Goal: Check status: Check status

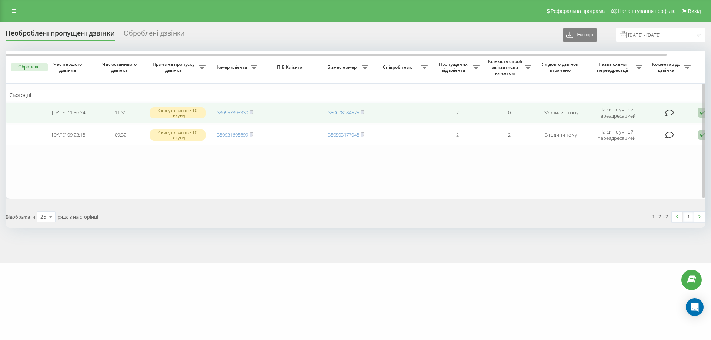
click at [254, 113] on td "380957893330" at bounding box center [235, 113] width 52 height 21
click at [253, 111] on icon at bounding box center [251, 111] width 3 height 3
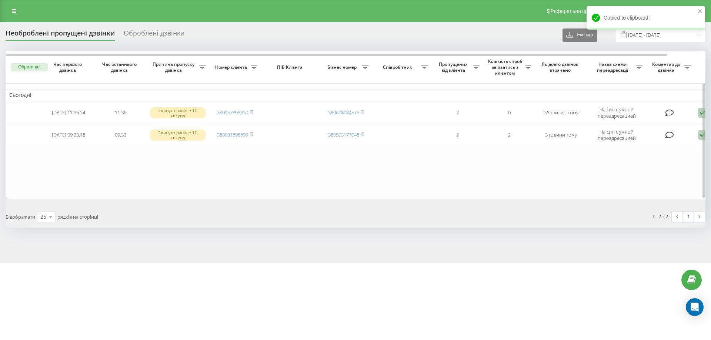
click at [220, 195] on table "Сьогодні 2025-08-20 11:36:24 11:36 Скинуто раніше 10 секунд 380957893330 380678…" at bounding box center [376, 125] width 741 height 148
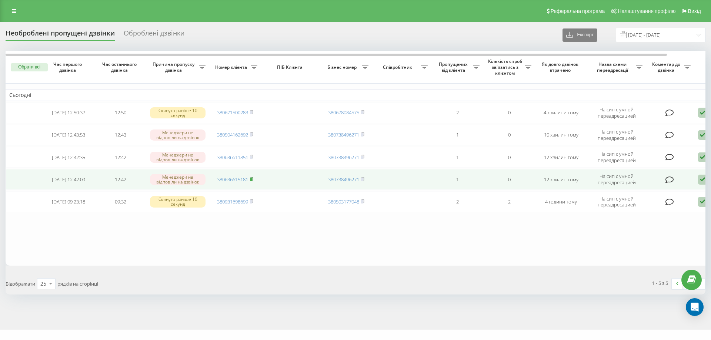
click at [252, 180] on rect at bounding box center [251, 179] width 2 height 3
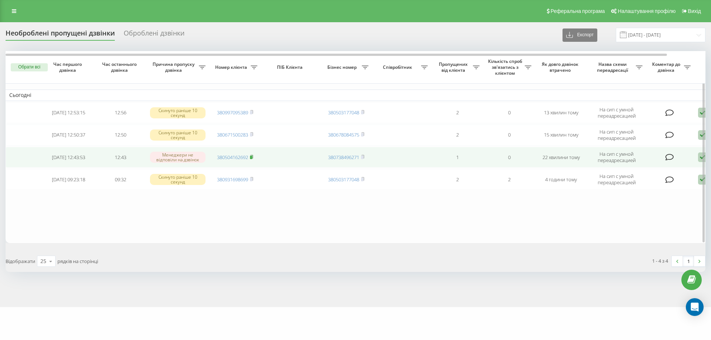
click at [253, 158] on icon at bounding box center [251, 156] width 3 height 3
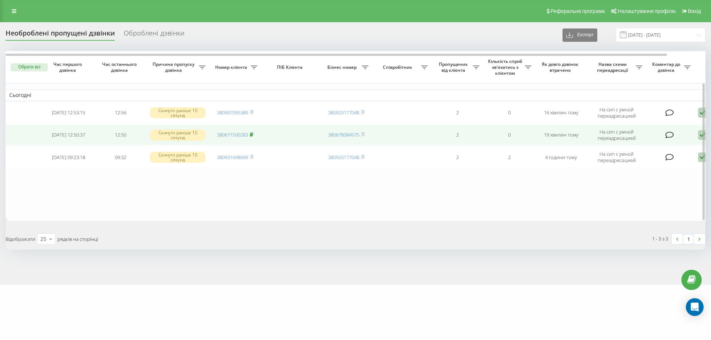
click at [252, 134] on rect at bounding box center [251, 134] width 2 height 3
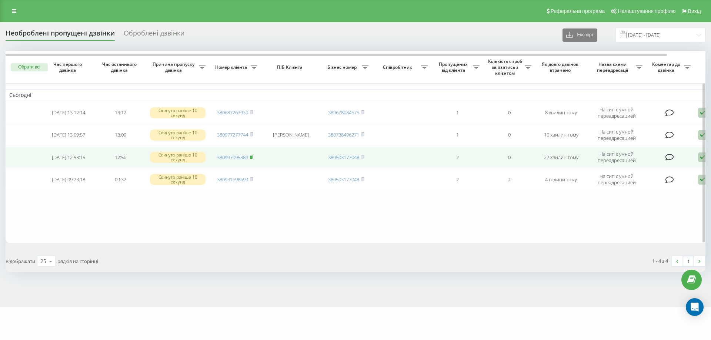
click at [253, 157] on icon at bounding box center [251, 157] width 3 height 4
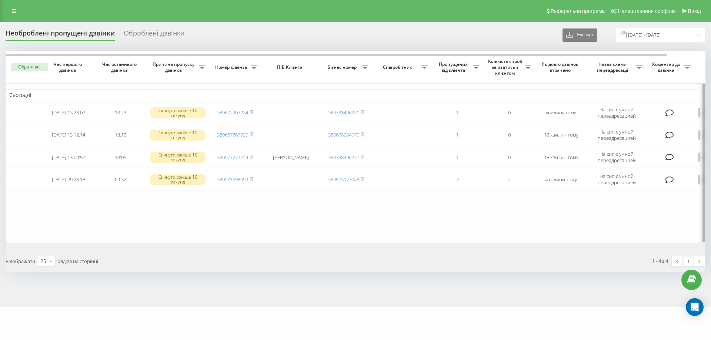
click at [701, 180] on div at bounding box center [703, 147] width 6 height 192
click at [700, 182] on div at bounding box center [703, 147] width 6 height 192
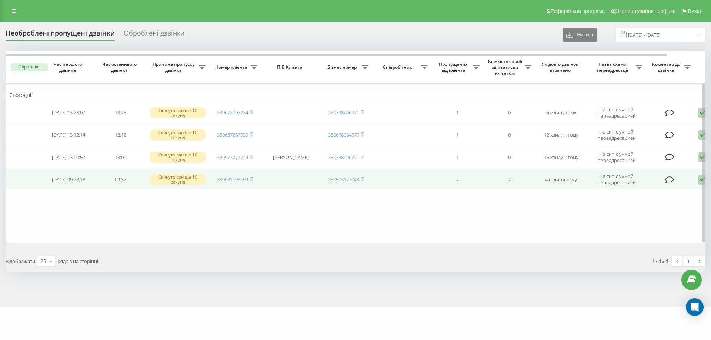
click at [699, 184] on icon at bounding box center [702, 180] width 9 height 10
click at [675, 189] on div "Не вдалося зв'язатися" at bounding box center [671, 191] width 139 height 13
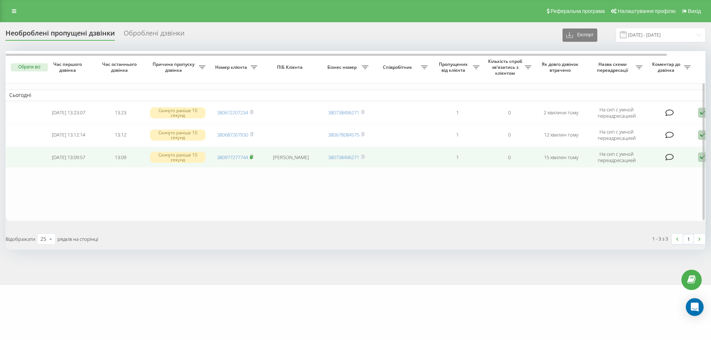
click at [252, 159] on rect at bounding box center [251, 157] width 2 height 3
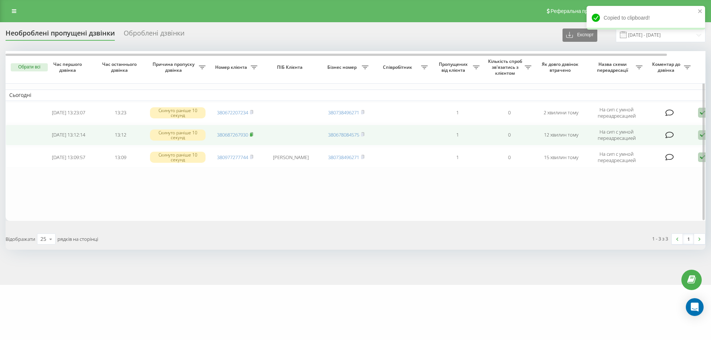
click at [253, 133] on icon at bounding box center [251, 134] width 3 height 4
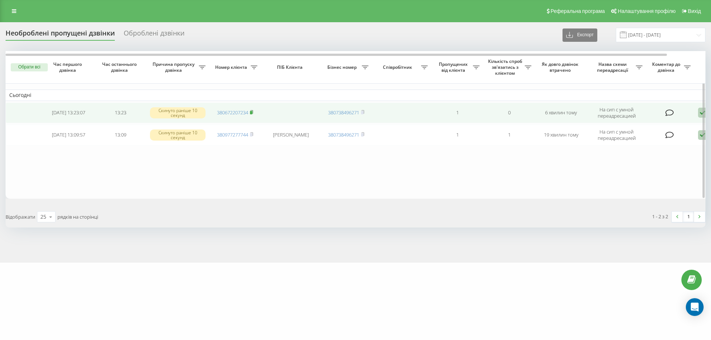
click at [252, 113] on rect at bounding box center [251, 112] width 2 height 3
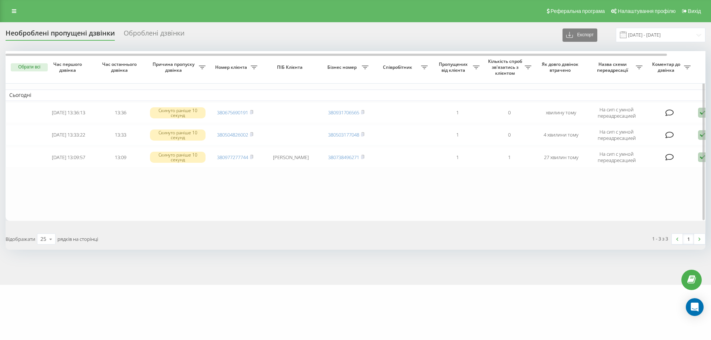
click at [137, 209] on table "Сьогодні [DATE] 13:36:13 13:36 Скинуто раніше 10 секунд 380675690191 3809317065…" at bounding box center [376, 136] width 741 height 170
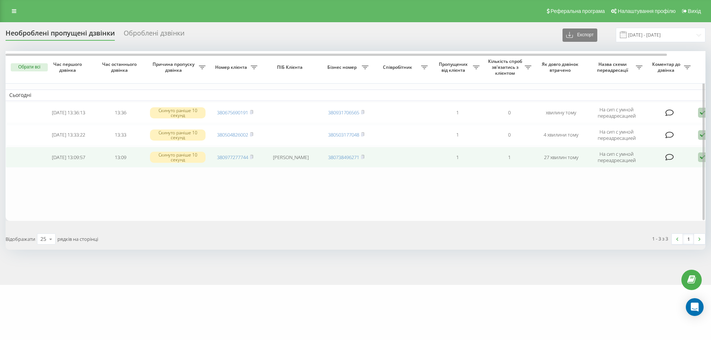
click at [699, 159] on icon at bounding box center [702, 158] width 9 height 10
click at [651, 164] on div "Не вдалося зв'язатися" at bounding box center [671, 169] width 139 height 13
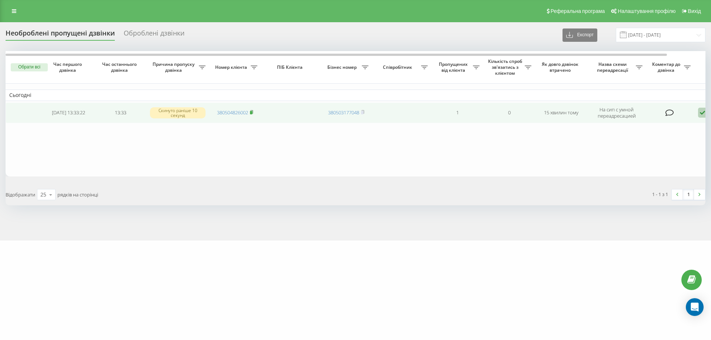
click at [252, 112] on rect at bounding box center [251, 112] width 2 height 3
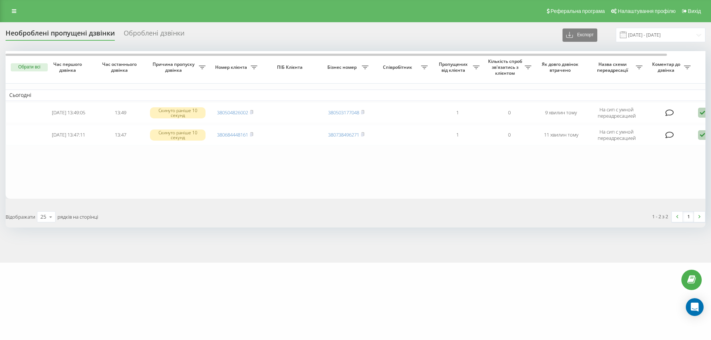
click at [583, 280] on div "zakroot.com Проекти zakroot.com Дашборд Центр звернень Журнал дзвінків Журнал д…" at bounding box center [355, 170] width 711 height 340
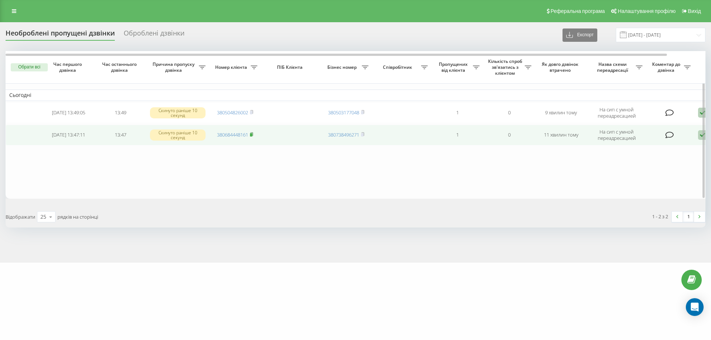
click at [252, 134] on rect at bounding box center [251, 134] width 2 height 3
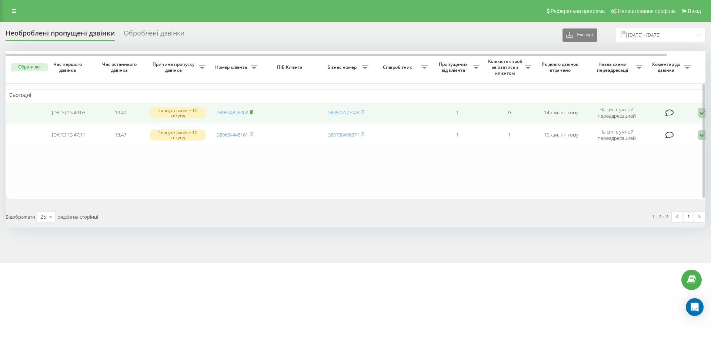
click at [253, 113] on icon at bounding box center [251, 111] width 3 height 3
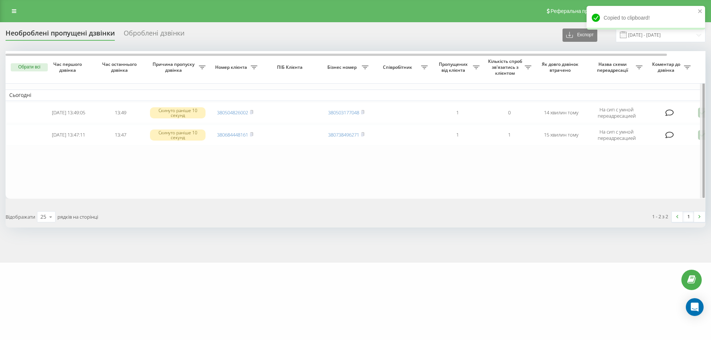
click at [700, 114] on div at bounding box center [703, 124] width 6 height 147
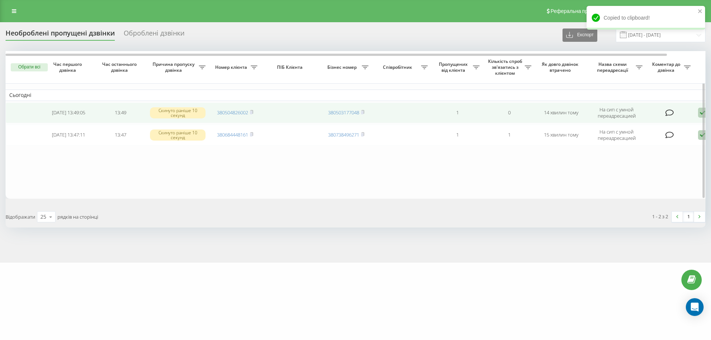
click at [699, 114] on icon at bounding box center [702, 113] width 9 height 10
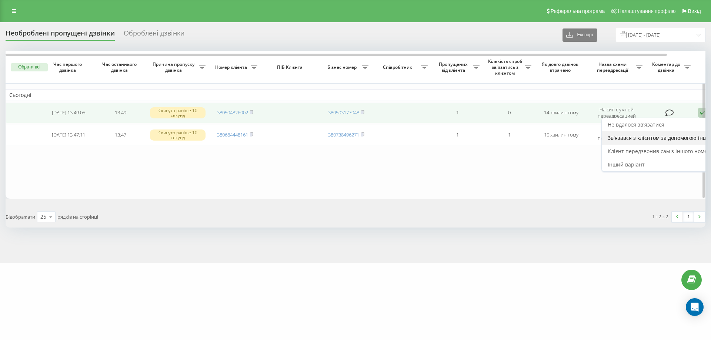
click at [633, 137] on span "Зв'язався з клієнтом за допомогою іншого каналу" at bounding box center [671, 137] width 127 height 7
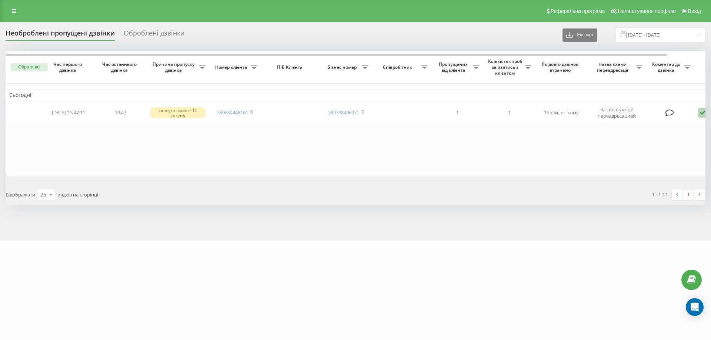
click at [228, 159] on table "Сьогодні 2025-08-20 13:47:11 13:47 Скинуто раніше 10 секунд 380684448161 380738…" at bounding box center [376, 113] width 741 height 125
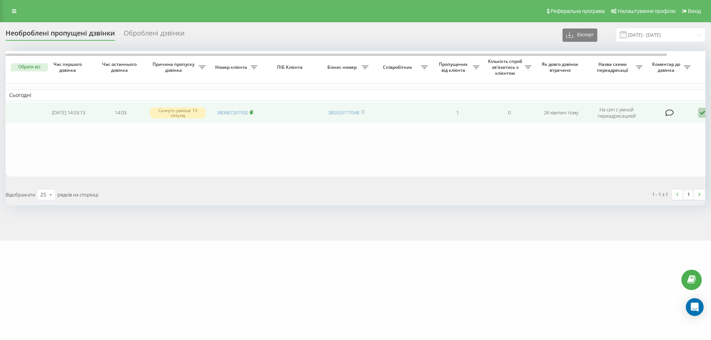
click at [252, 112] on rect at bounding box center [251, 112] width 2 height 3
click at [701, 113] on icon at bounding box center [702, 113] width 9 height 10
click at [630, 137] on span "Зв'язався з клієнтом за допомогою іншого каналу" at bounding box center [671, 137] width 127 height 7
click at [252, 112] on rect at bounding box center [251, 112] width 2 height 3
click at [253, 113] on icon at bounding box center [251, 112] width 3 height 4
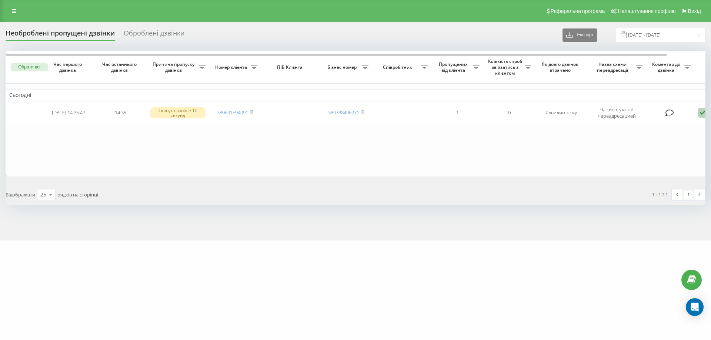
click at [500, 182] on div "Обрати всі Час першого дзвінка Час останнього дзвінка Причина пропуску дзвінка …" at bounding box center [356, 128] width 700 height 154
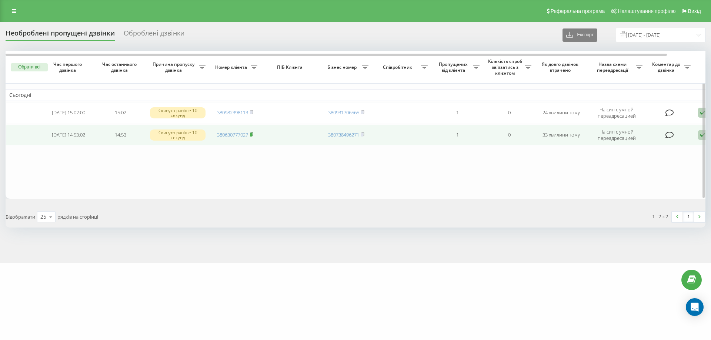
click at [252, 136] on rect at bounding box center [251, 134] width 2 height 3
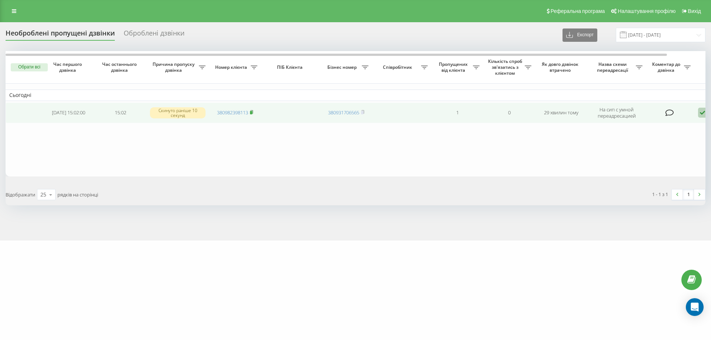
click at [252, 112] on rect at bounding box center [251, 112] width 2 height 3
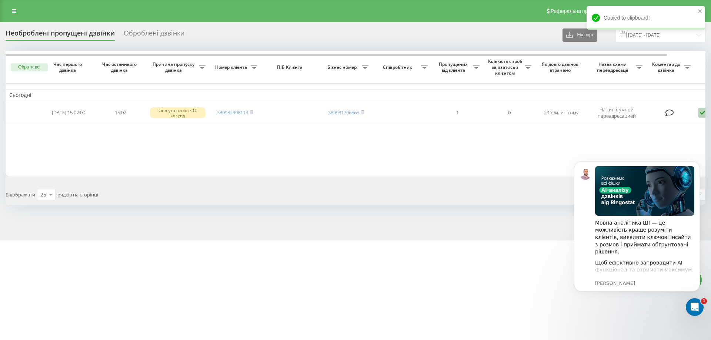
click at [206, 178] on div "Обрати всі Час першого дзвінка Час останнього дзвінка Причина пропуску дзвінка …" at bounding box center [356, 128] width 700 height 154
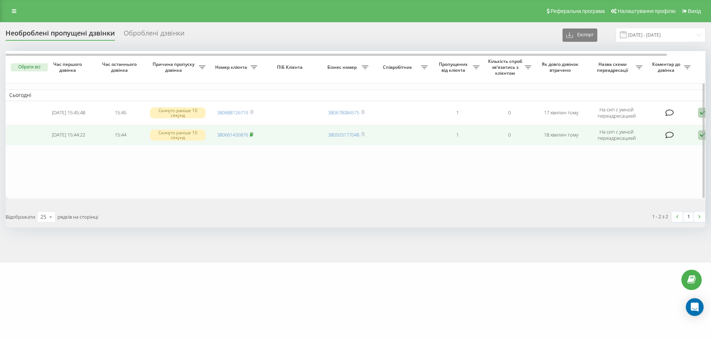
click at [253, 134] on icon at bounding box center [251, 134] width 3 height 4
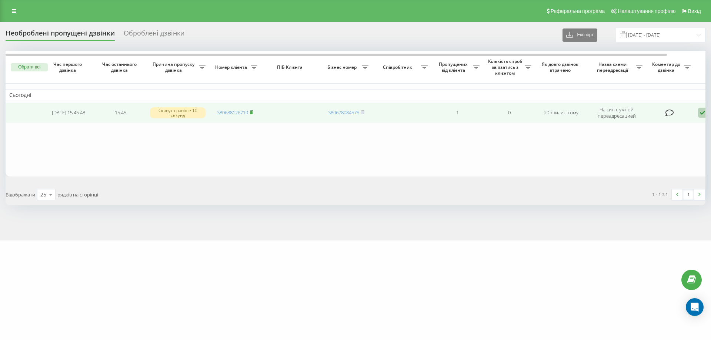
click at [252, 113] on rect at bounding box center [251, 112] width 2 height 3
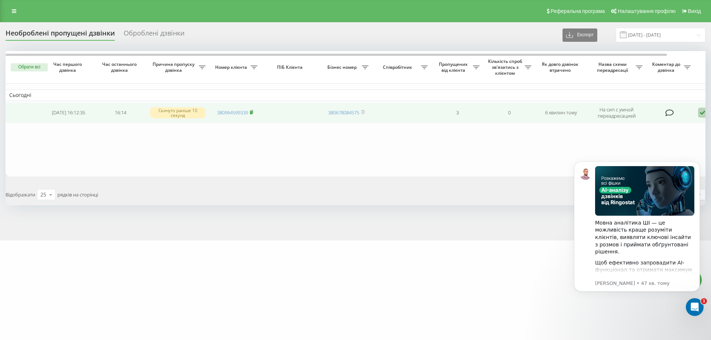
click at [252, 112] on rect at bounding box center [251, 112] width 2 height 3
